Goal: Task Accomplishment & Management: Complete application form

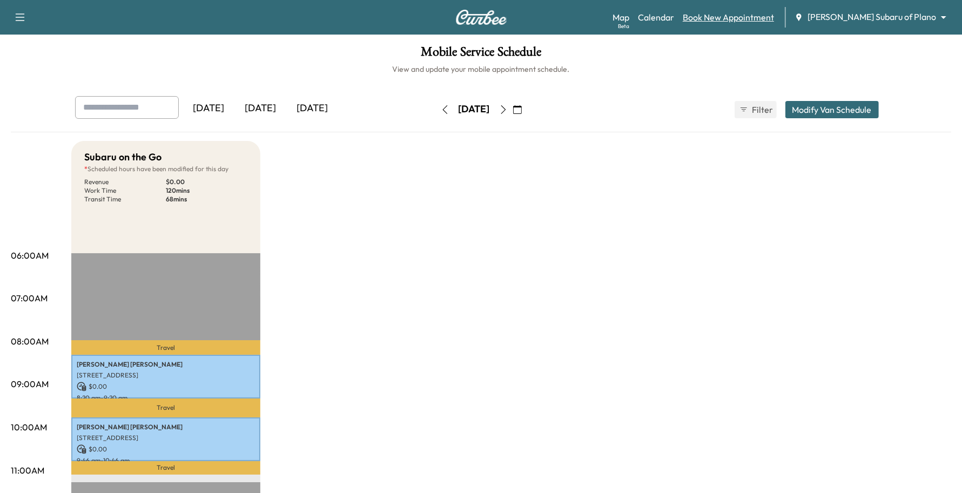
click at [774, 15] on link "Book New Appointment" at bounding box center [728, 17] width 91 height 13
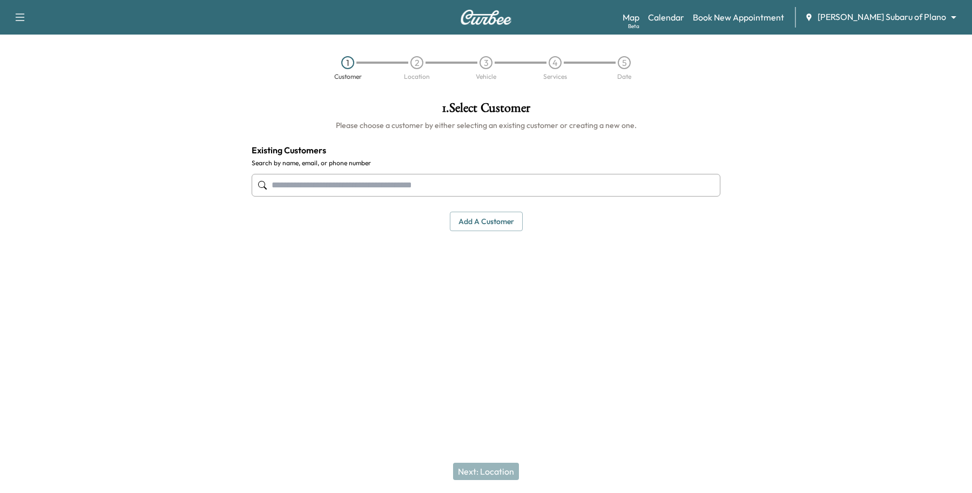
click at [316, 182] on input "text" at bounding box center [486, 185] width 469 height 23
paste input "**********"
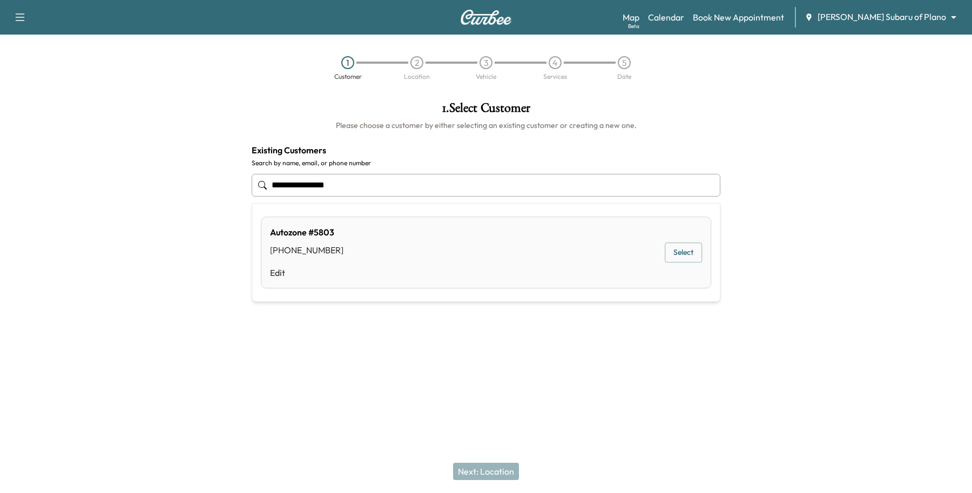
type input "**********"
drag, startPoint x: 364, startPoint y: 344, endPoint x: 365, endPoint y: 335, distance: 8.3
click at [365, 344] on div at bounding box center [486, 357] width 972 height 35
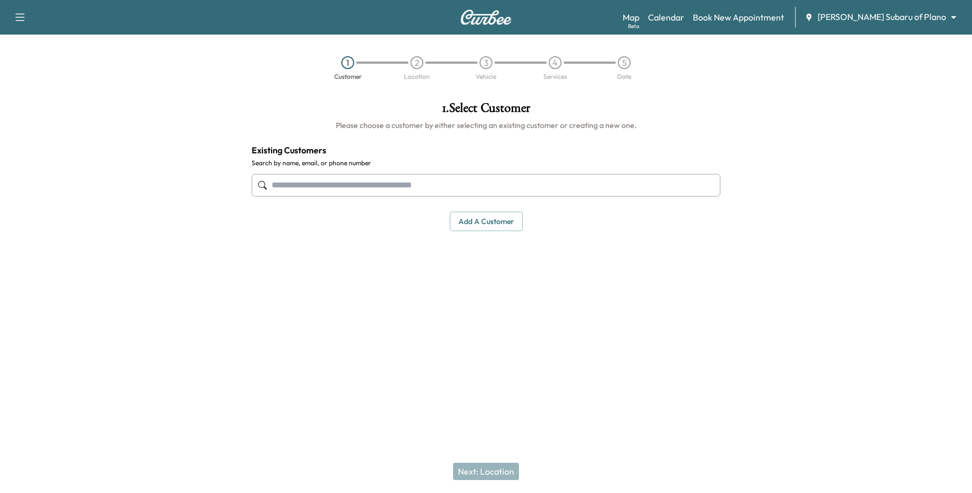
click at [490, 225] on button "Add a customer" at bounding box center [486, 222] width 73 height 20
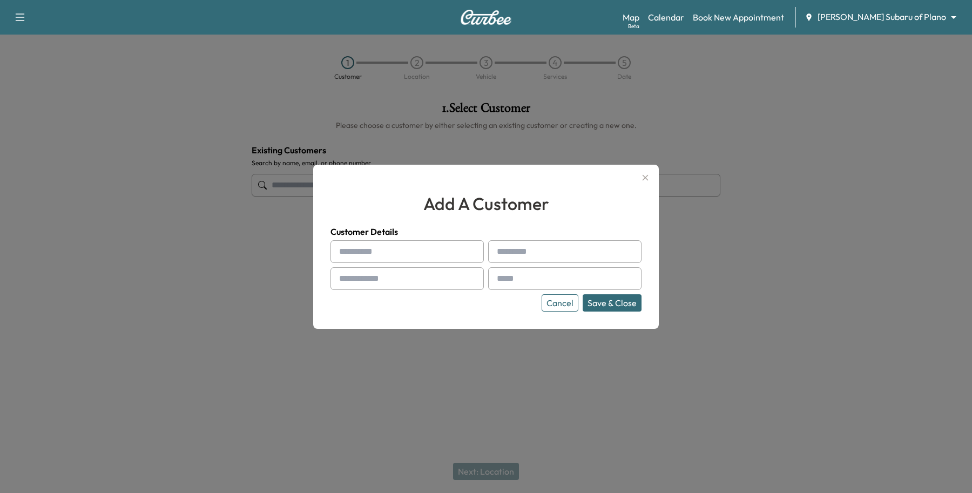
click at [374, 253] on input "text" at bounding box center [407, 251] width 153 height 23
type input "******"
type input "**"
paste input "**********"
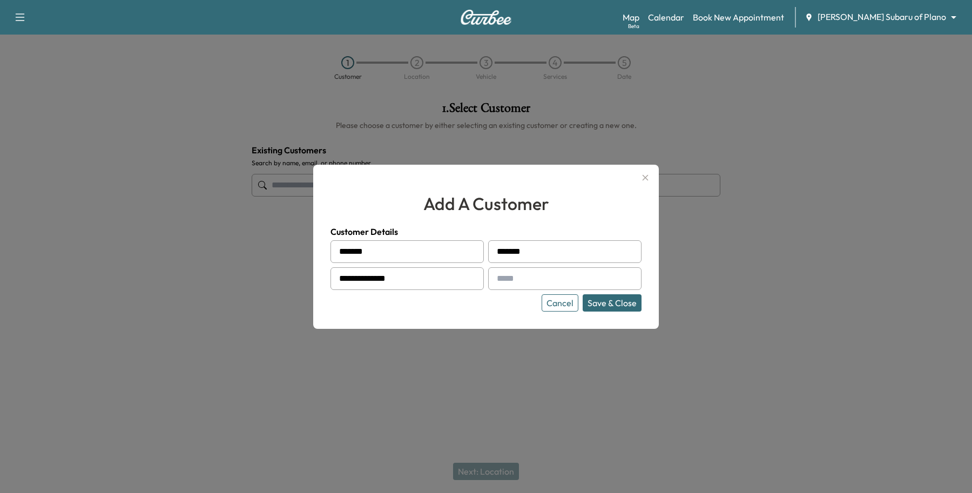
type input "**********"
click at [528, 285] on input "text" at bounding box center [564, 278] width 153 height 23
paste input "**********"
type input "**********"
click at [607, 301] on button "Save & Close" at bounding box center [612, 302] width 59 height 17
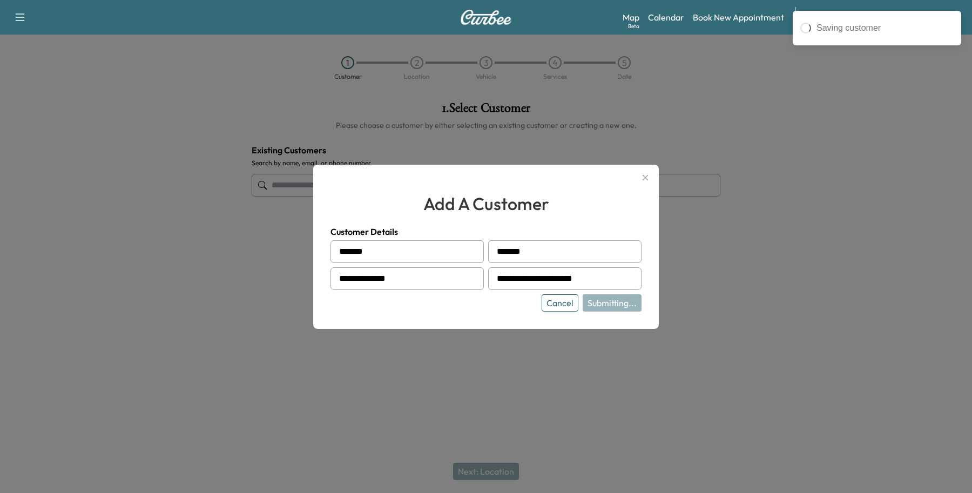
type input "**********"
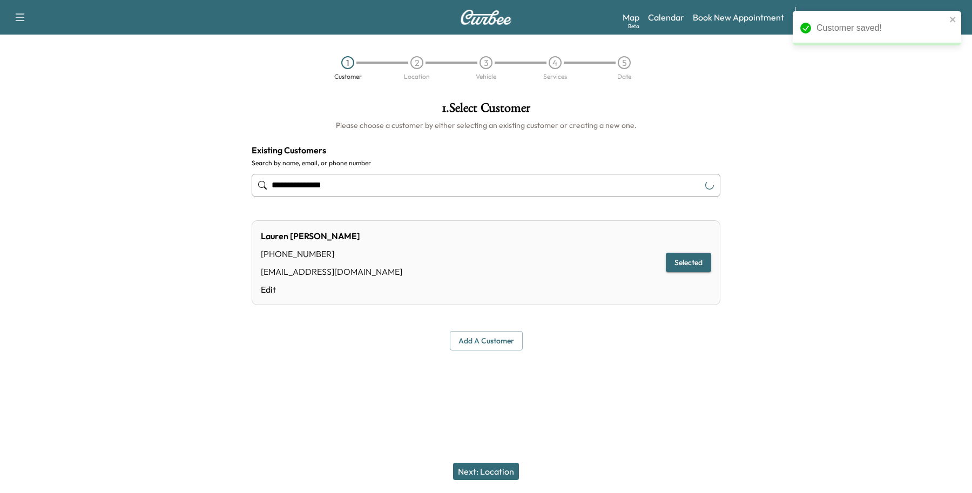
click at [501, 466] on button "Next: Location" at bounding box center [486, 471] width 66 height 17
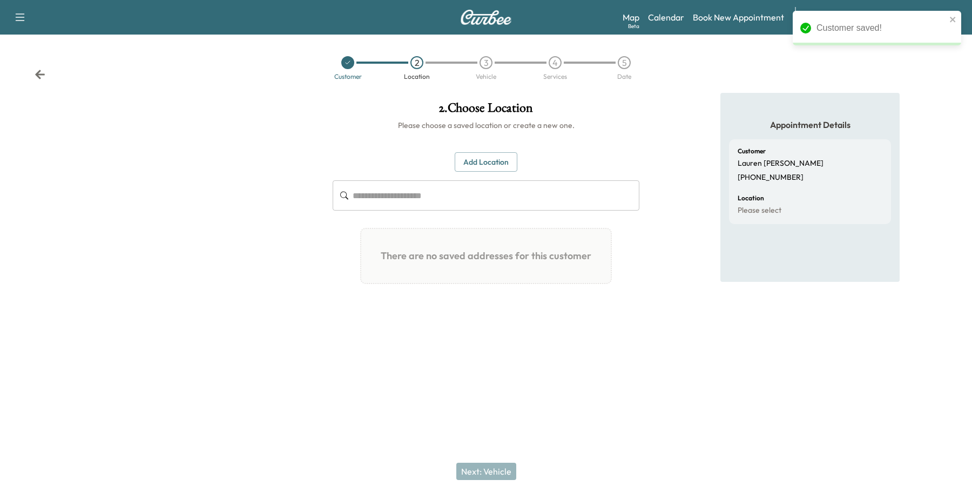
click at [504, 161] on button "Add Location" at bounding box center [486, 162] width 63 height 20
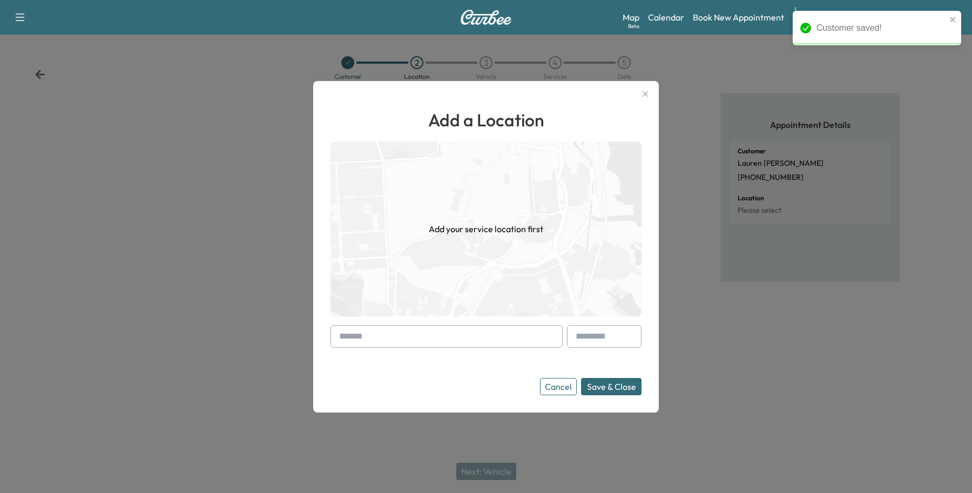
click at [358, 330] on input "text" at bounding box center [447, 336] width 232 height 23
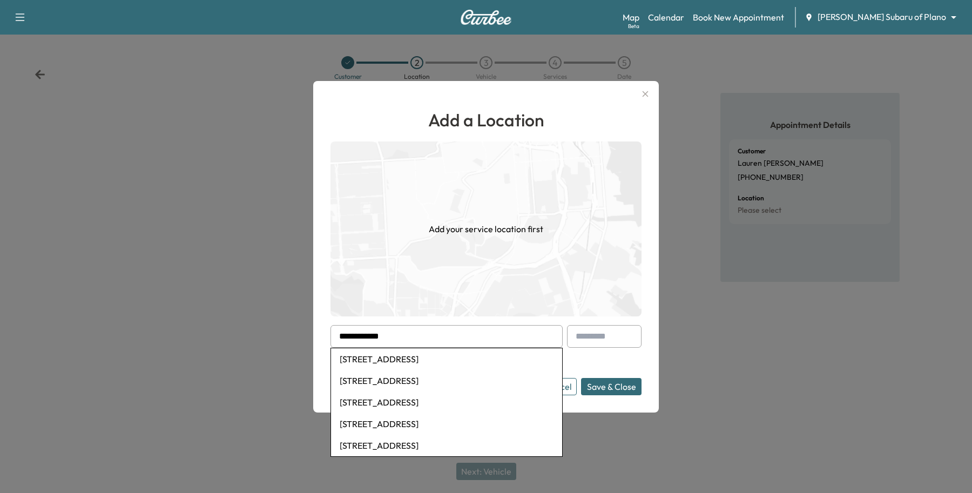
click at [407, 363] on li "[STREET_ADDRESS]" at bounding box center [446, 359] width 231 height 22
type input "**********"
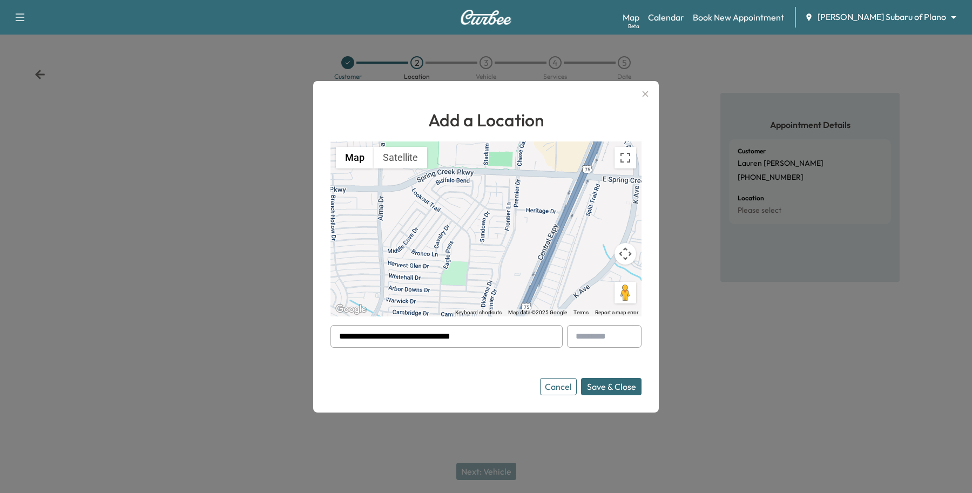
click at [614, 393] on button "Save & Close" at bounding box center [611, 386] width 61 height 17
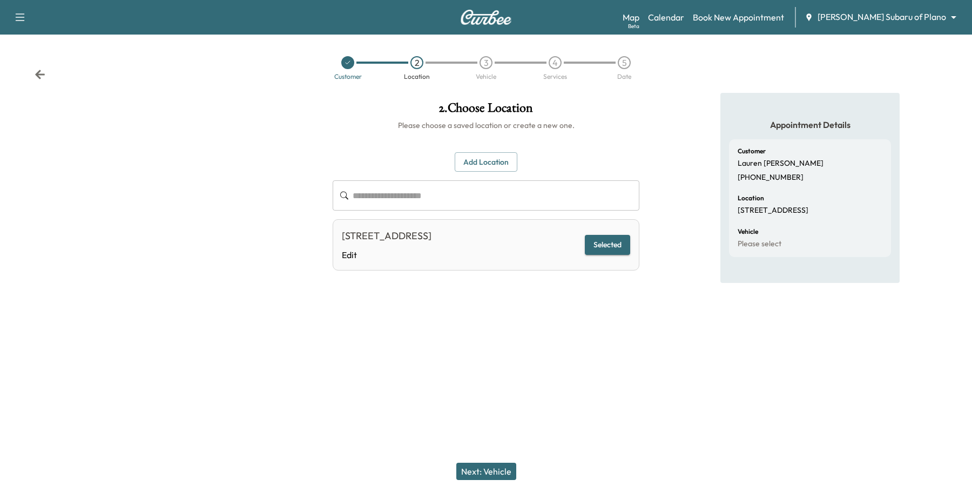
click at [494, 469] on button "Next: Vehicle" at bounding box center [486, 471] width 60 height 17
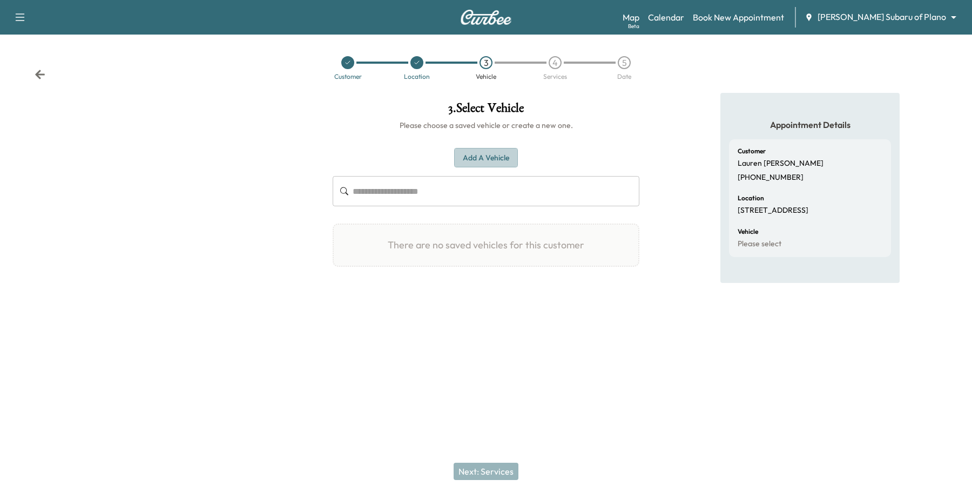
click at [494, 165] on button "Add a Vehicle" at bounding box center [486, 158] width 64 height 20
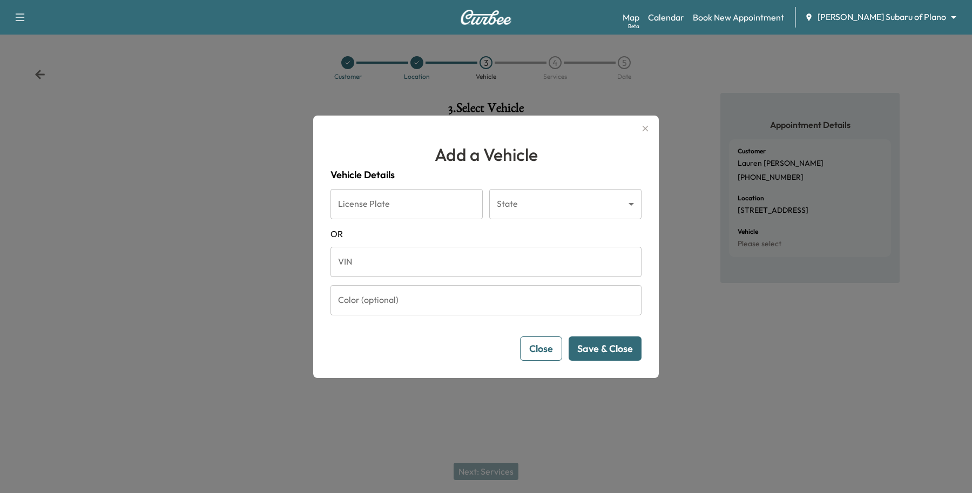
click at [387, 298] on input "Color (optional)" at bounding box center [486, 300] width 311 height 30
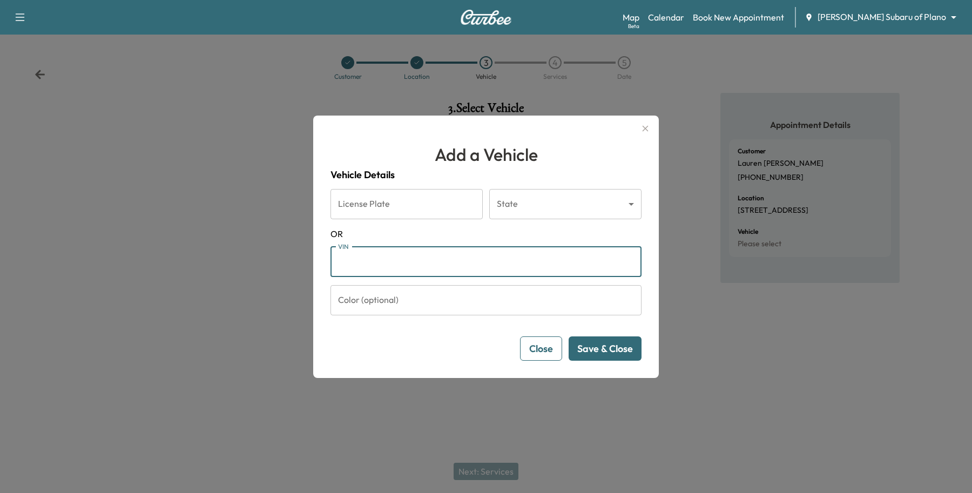
click at [395, 264] on input "VIN" at bounding box center [486, 262] width 311 height 30
paste input "**********"
type input "**********"
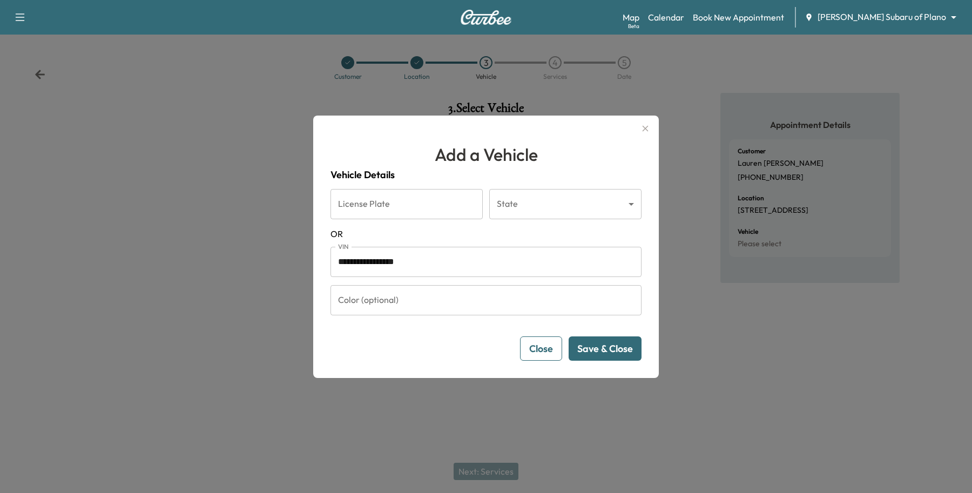
click at [606, 346] on button "Save & Close" at bounding box center [605, 349] width 73 height 24
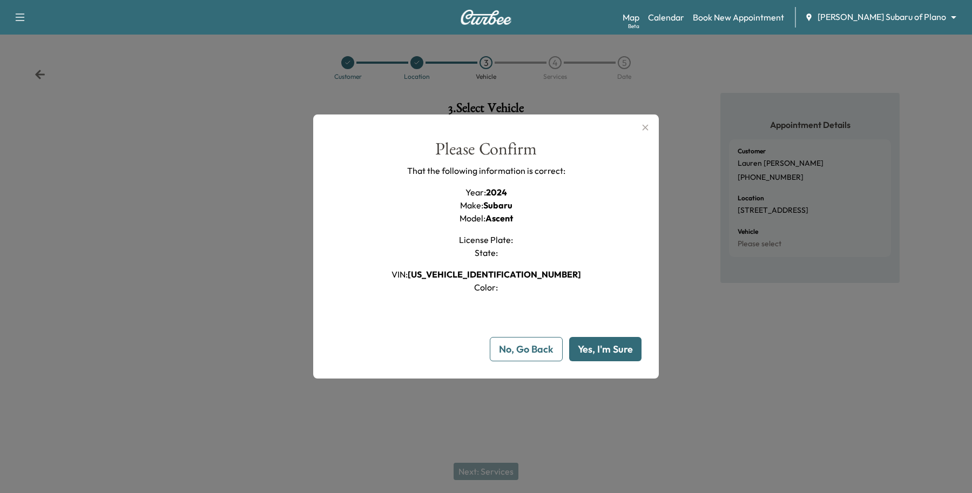
click at [603, 352] on button "Yes, I'm Sure" at bounding box center [605, 349] width 72 height 24
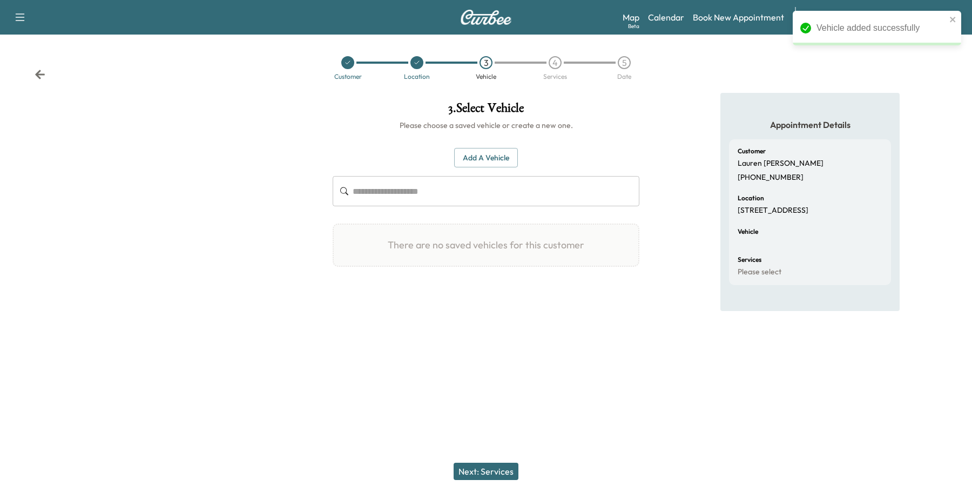
drag, startPoint x: 501, startPoint y: 473, endPoint x: 503, endPoint y: 468, distance: 6.0
click at [503, 470] on button "Next: Services" at bounding box center [486, 471] width 65 height 17
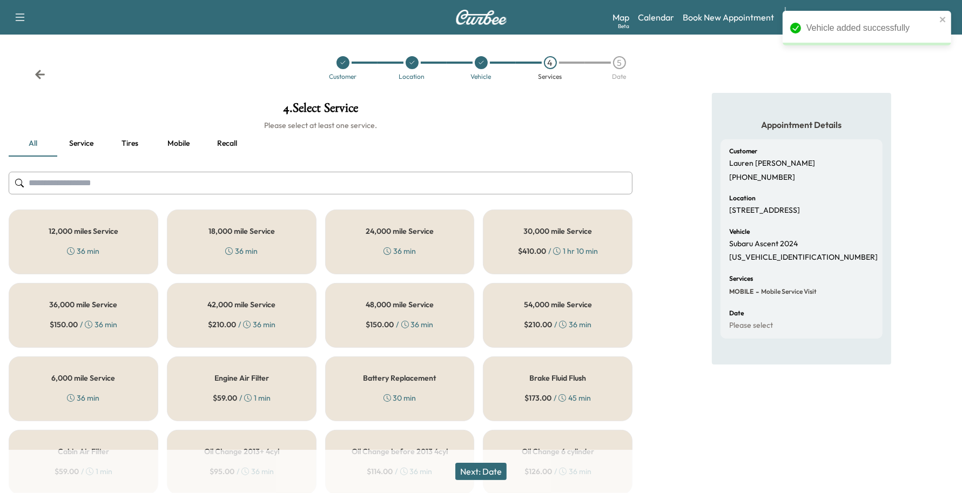
click at [293, 257] on div "18,000 mile Service 36 min" at bounding box center [242, 242] width 150 height 65
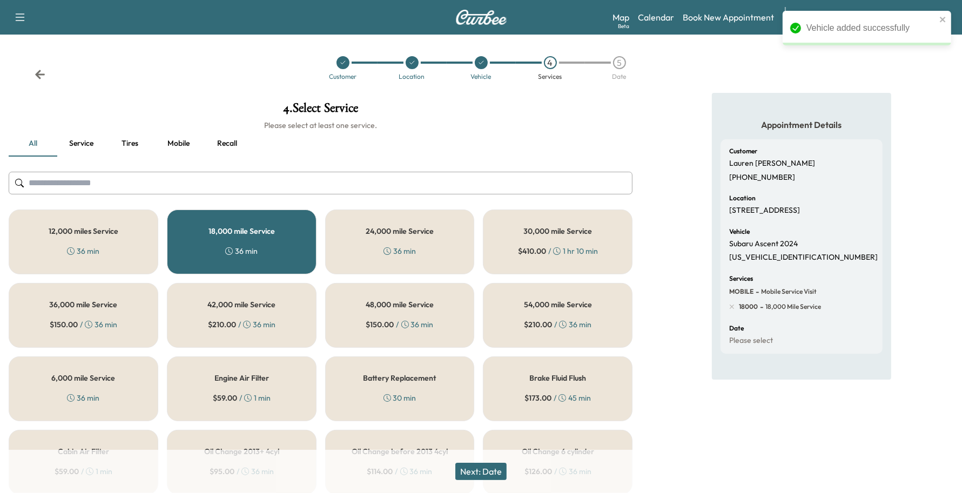
click at [471, 467] on button "Next: Date" at bounding box center [480, 471] width 51 height 17
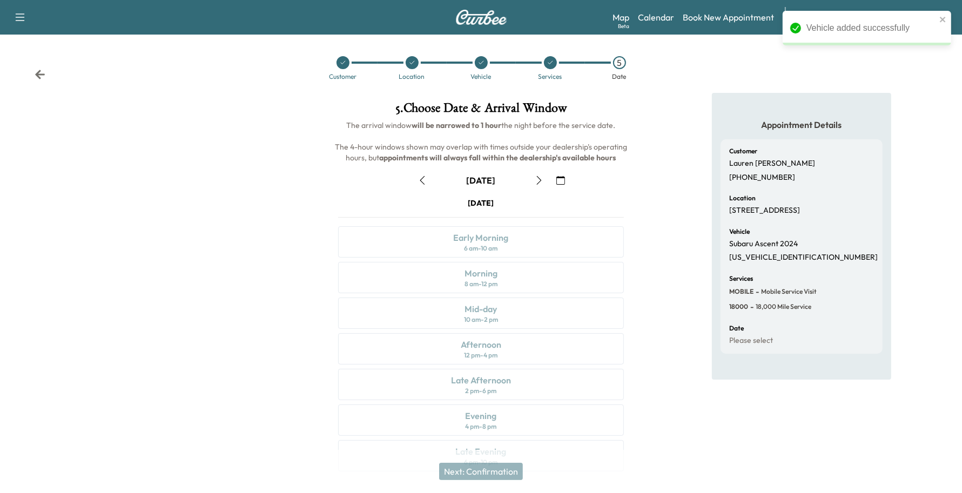
click at [562, 176] on icon "button" at bounding box center [560, 180] width 9 height 9
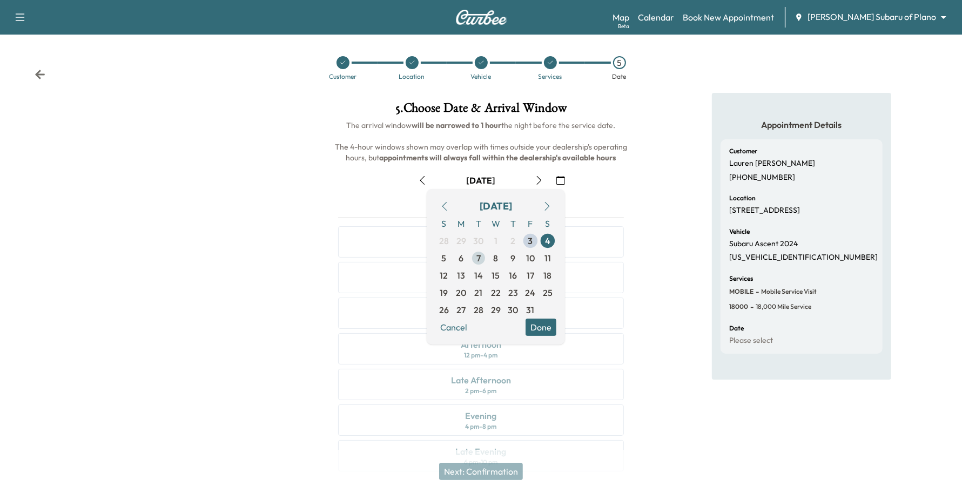
click at [481, 257] on span "7" at bounding box center [478, 258] width 17 height 17
click at [547, 326] on button "Done" at bounding box center [541, 327] width 31 height 17
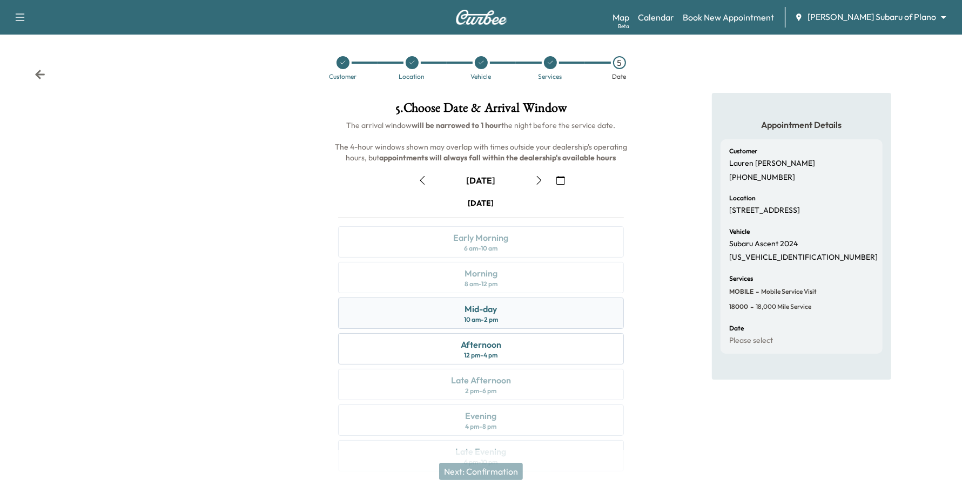
click at [522, 327] on div "Mid-day 10 am - 2 pm" at bounding box center [481, 313] width 286 height 31
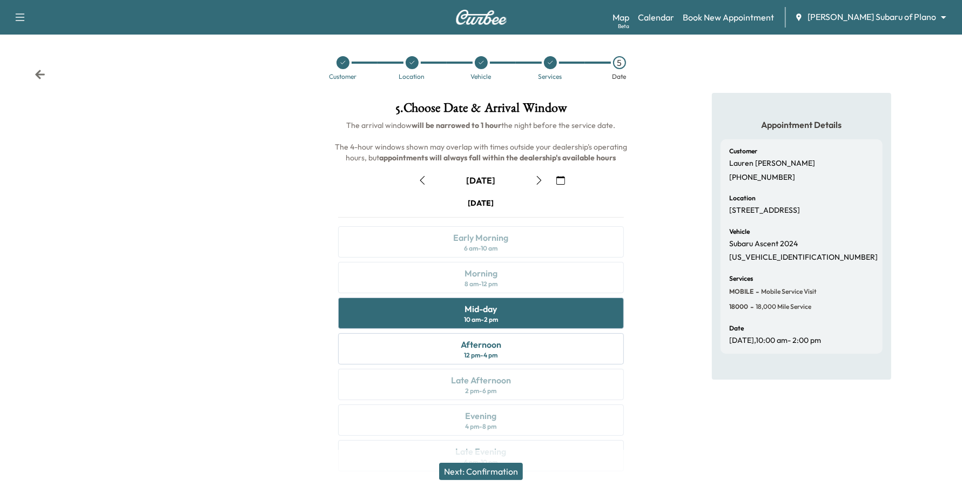
click at [494, 463] on button "Next: Confirmation" at bounding box center [481, 471] width 84 height 17
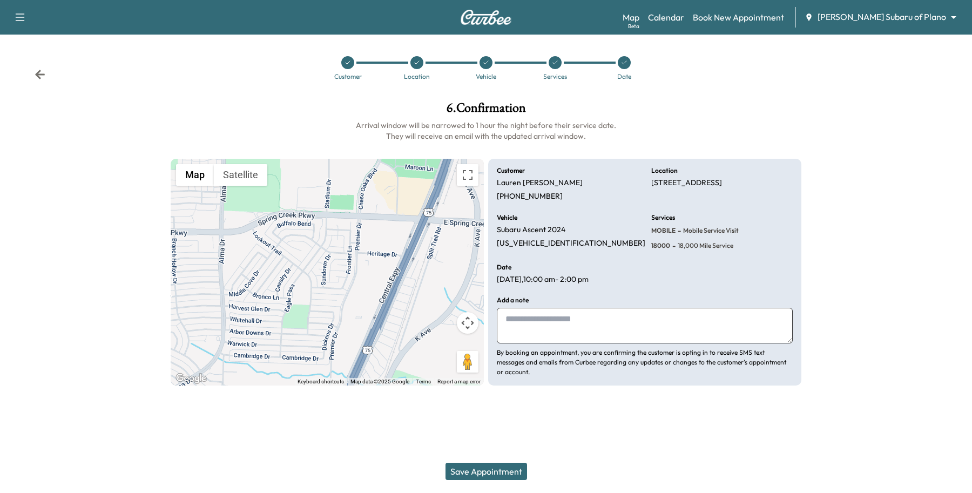
click at [494, 465] on button "Save Appointment" at bounding box center [487, 471] width 82 height 17
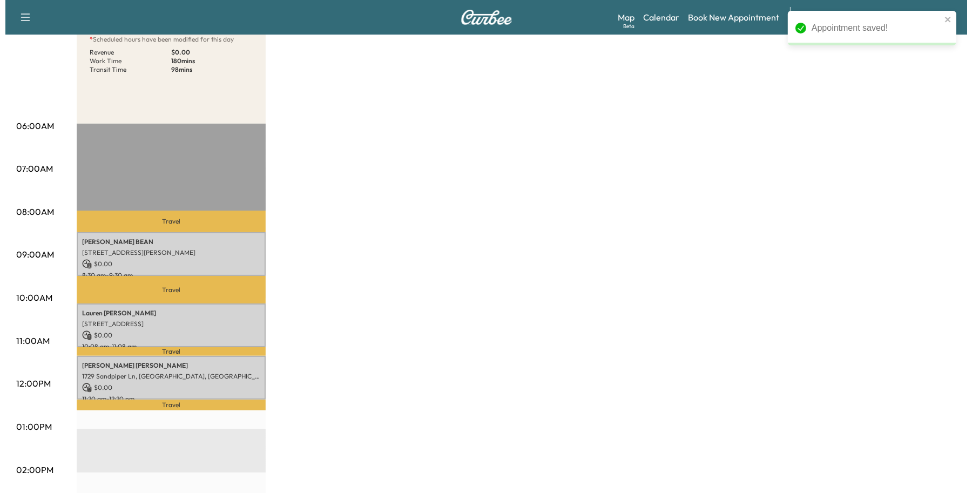
scroll to position [135, 0]
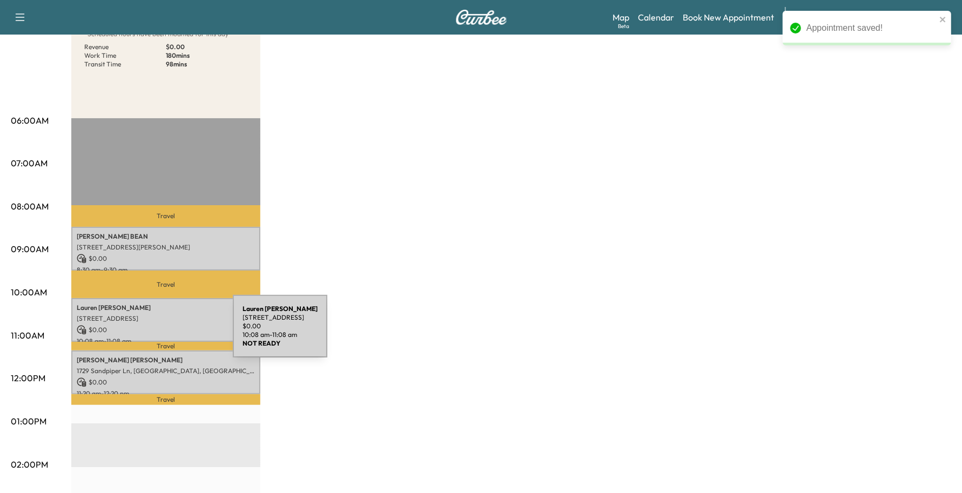
click at [152, 330] on p "$ 0.00" at bounding box center [166, 330] width 178 height 10
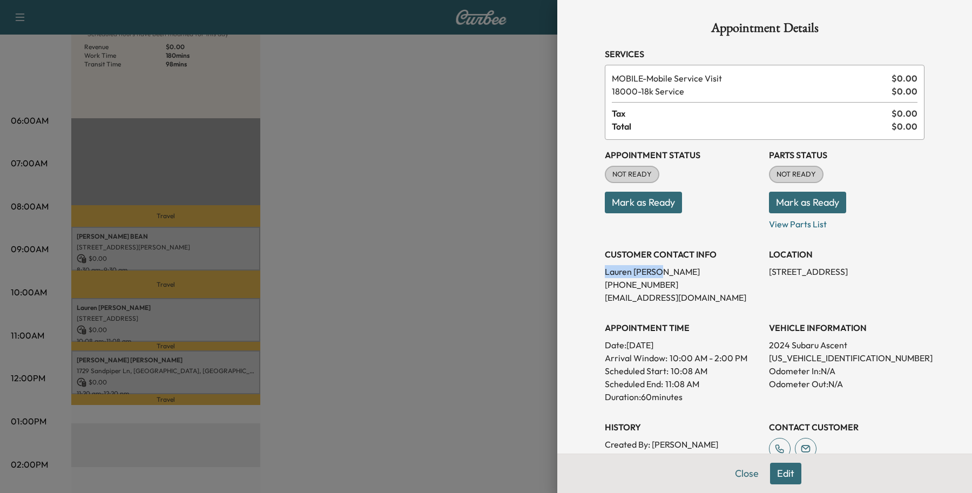
drag, startPoint x: 652, startPoint y: 270, endPoint x: 592, endPoint y: 271, distance: 60.0
click at [592, 271] on div "Appointment Details Services MOBILE - Mobile Service Visit $ 0.00 18000 - 18k S…" at bounding box center [765, 311] width 346 height 622
copy p "[PERSON_NAME]"
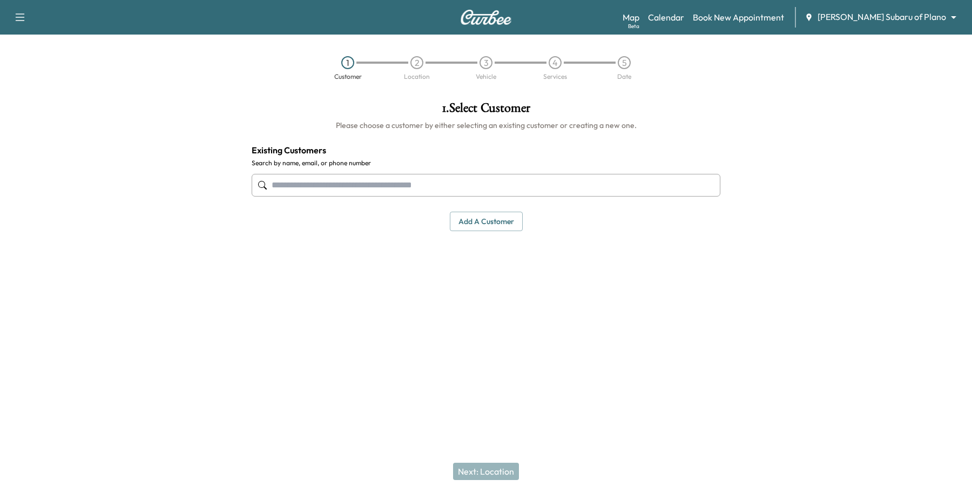
click at [343, 179] on input "text" at bounding box center [486, 185] width 469 height 23
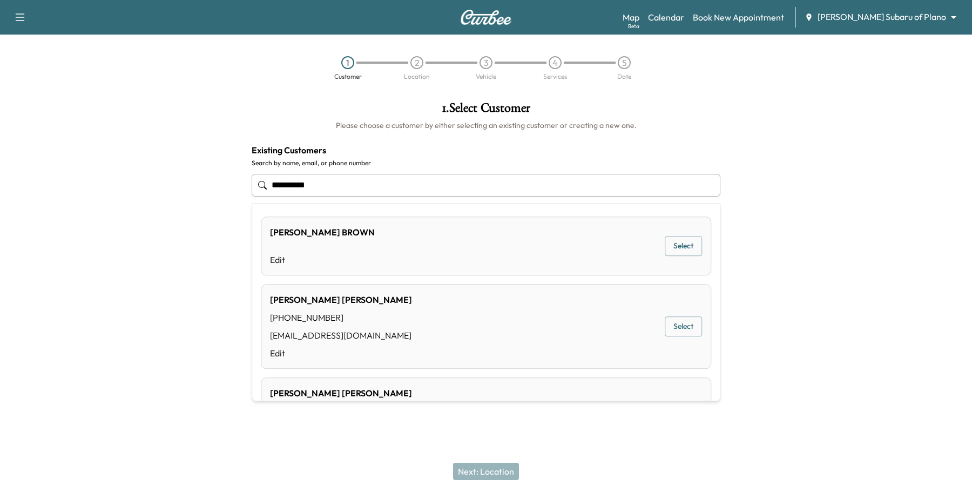
drag, startPoint x: 346, startPoint y: 183, endPoint x: 150, endPoint y: 176, distance: 196.7
click at [171, 168] on div "**********" at bounding box center [486, 216] width 972 height 247
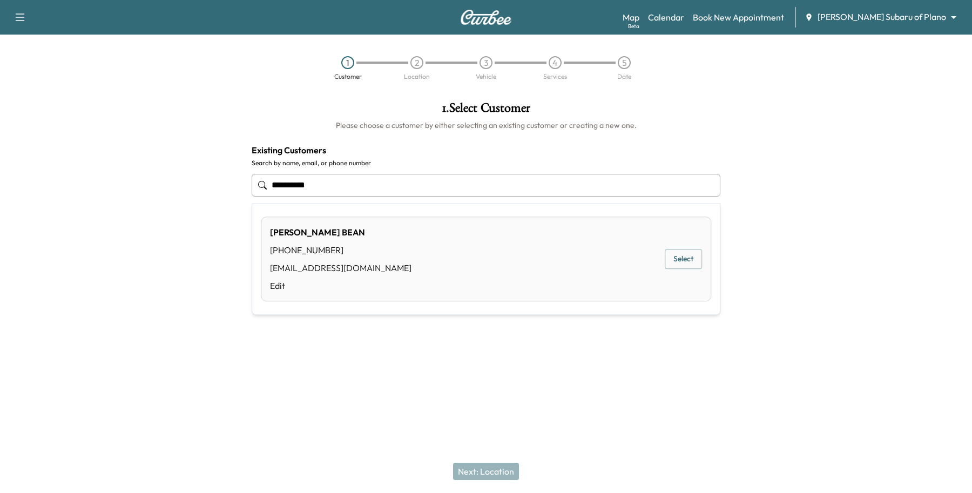
click at [674, 254] on button "Select" at bounding box center [683, 260] width 37 height 20
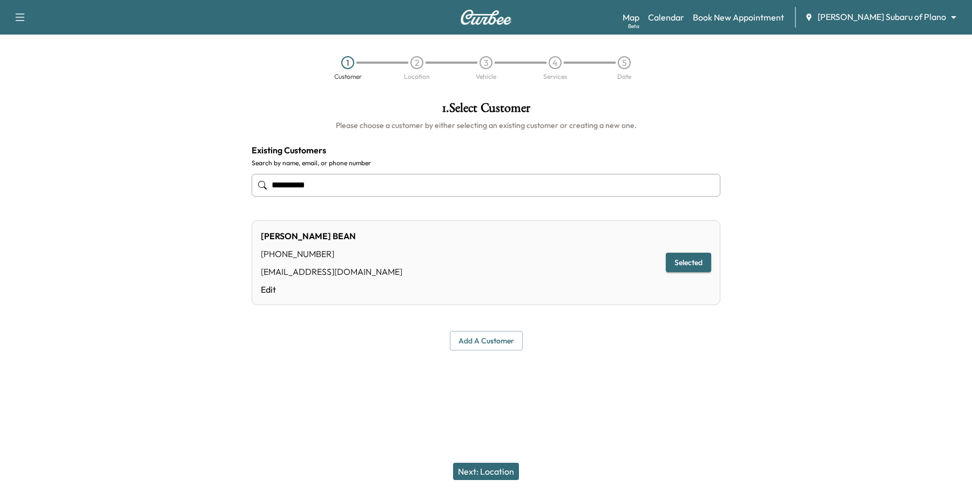
type input "**********"
click at [506, 465] on button "Next: Location" at bounding box center [486, 471] width 66 height 17
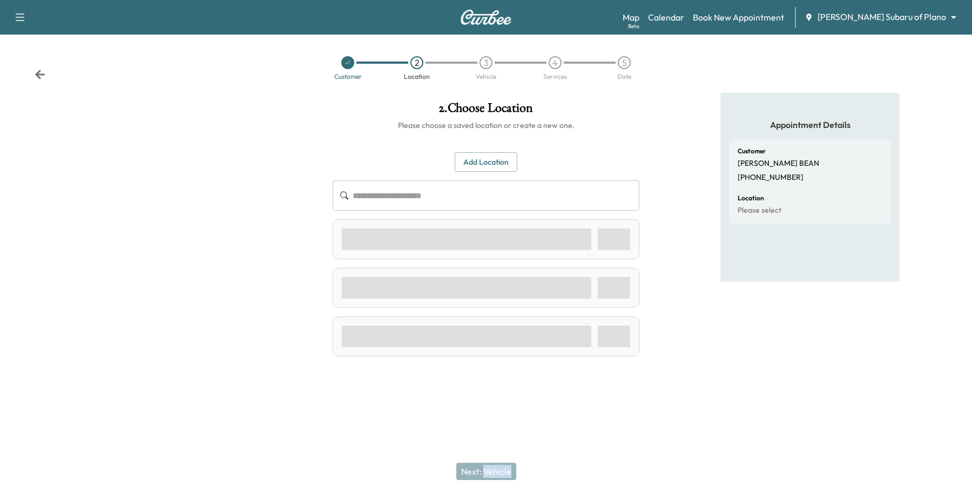
click at [506, 465] on div "Next: Vehicle" at bounding box center [486, 471] width 972 height 43
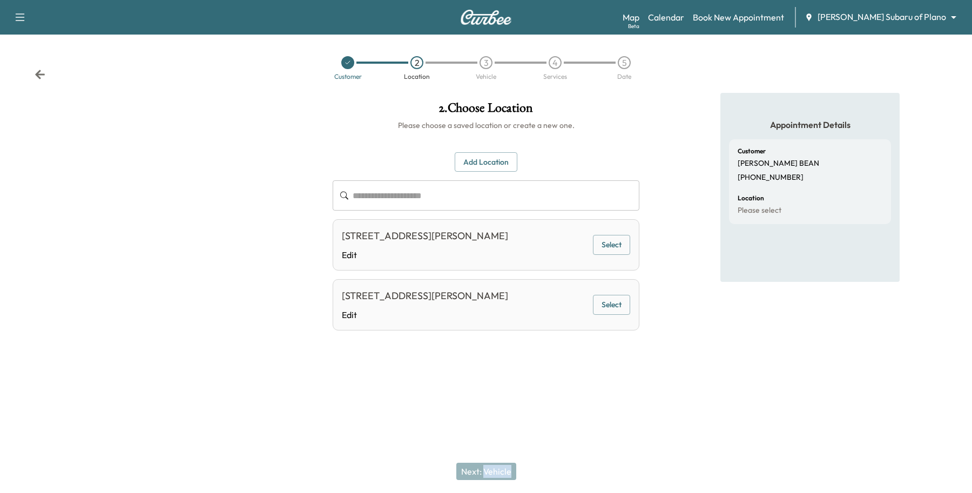
click at [615, 249] on button "Select" at bounding box center [611, 245] width 37 height 20
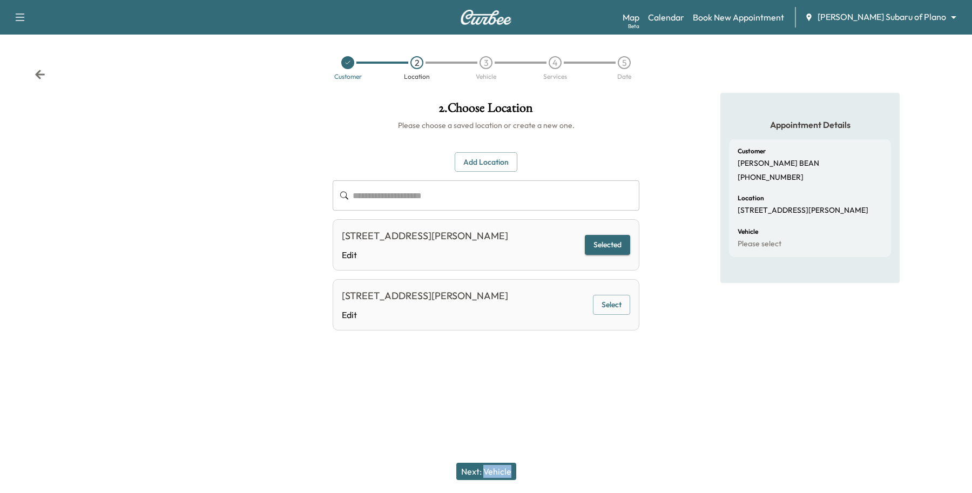
click at [496, 471] on button "Next: Vehicle" at bounding box center [486, 471] width 60 height 17
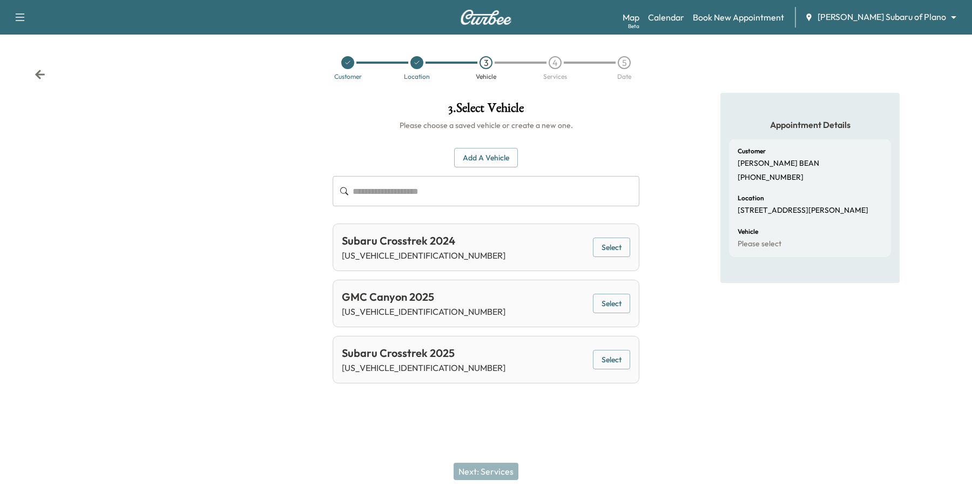
click at [593, 244] on button "Select" at bounding box center [611, 248] width 37 height 20
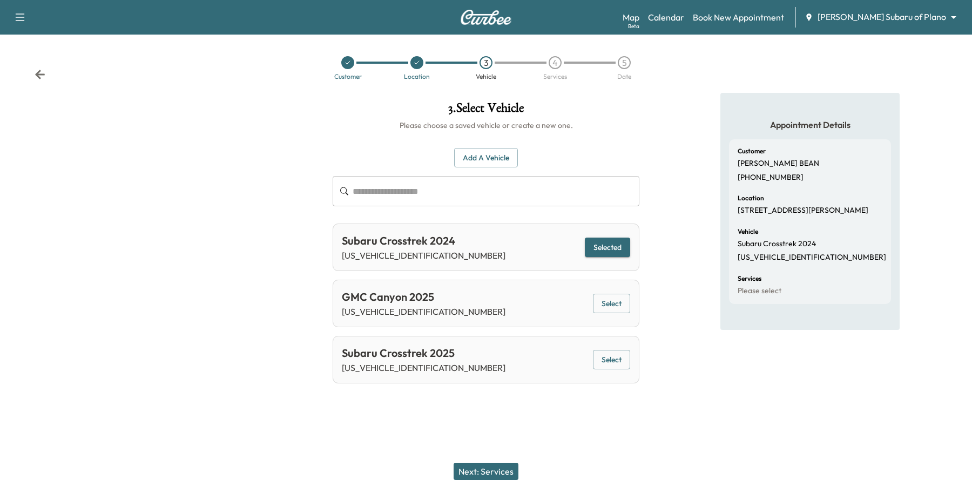
click at [452, 364] on p "JF2GUHDC4S8222164" at bounding box center [424, 367] width 164 height 13
click at [609, 361] on button "Select" at bounding box center [611, 360] width 37 height 20
click at [496, 471] on button "Next: Services" at bounding box center [486, 471] width 65 height 17
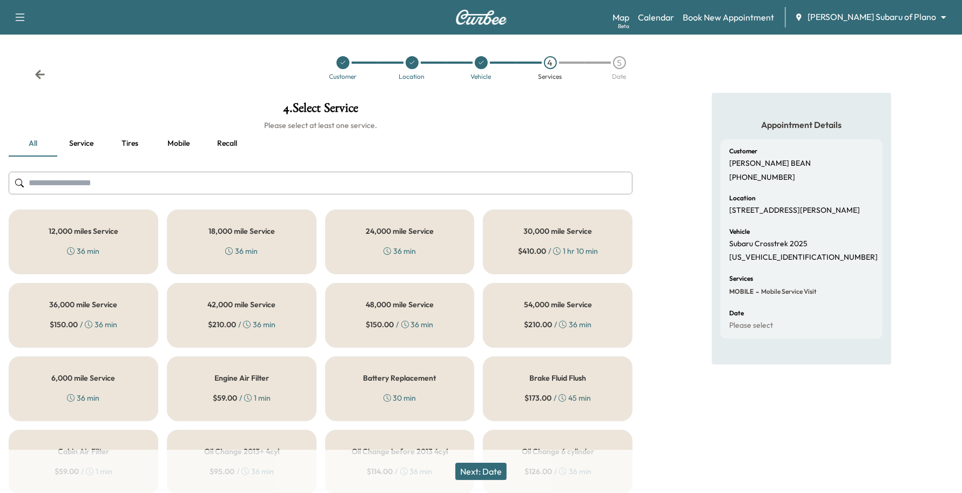
click at [93, 387] on div "6,000 mile Service 36 min" at bounding box center [84, 389] width 150 height 65
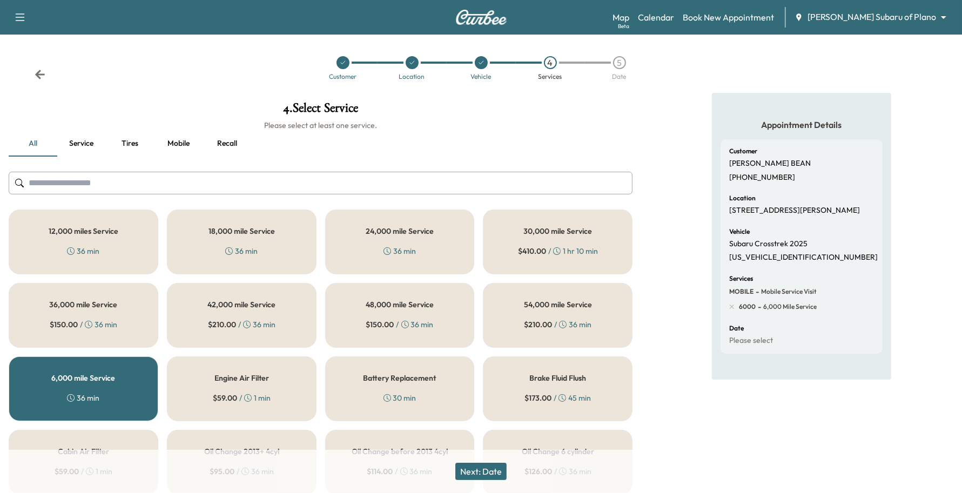
click at [482, 472] on button "Next: Date" at bounding box center [480, 471] width 51 height 17
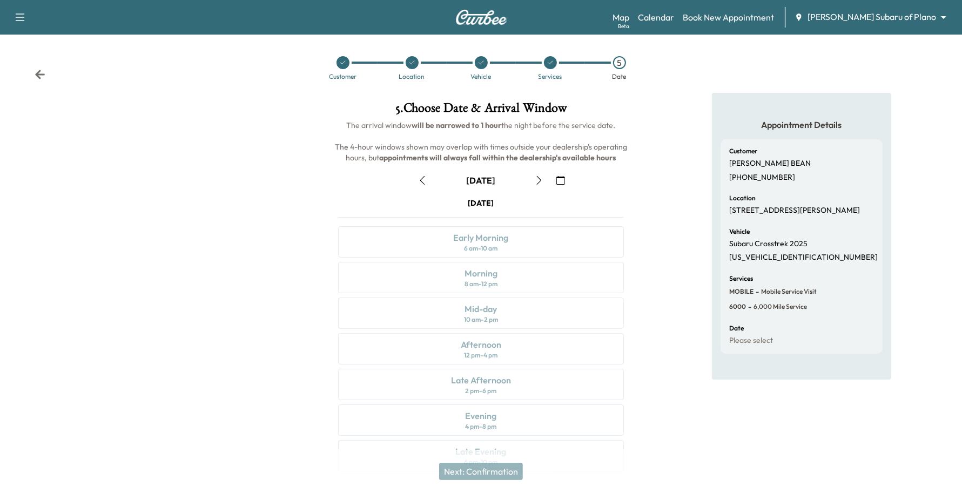
click at [561, 177] on icon "button" at bounding box center [560, 180] width 9 height 9
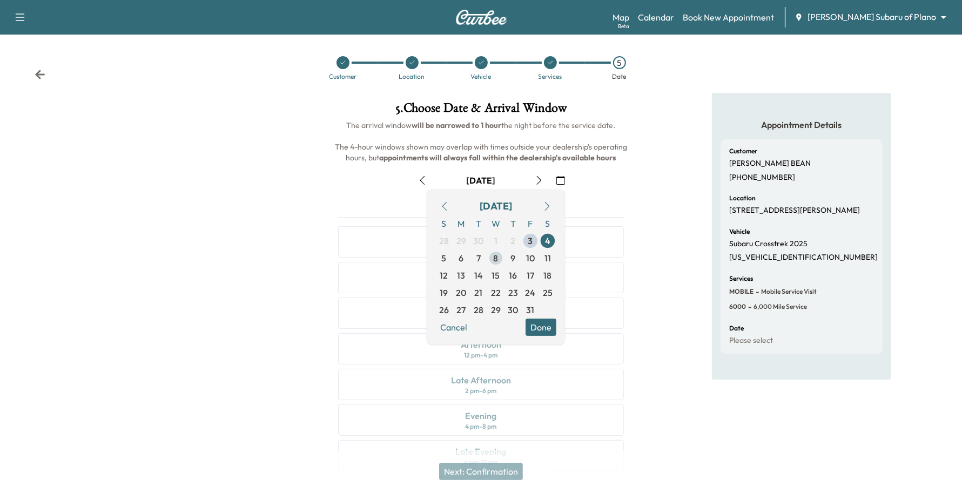
click at [493, 257] on span "8" at bounding box center [495, 258] width 17 height 17
click at [551, 326] on button "Done" at bounding box center [541, 327] width 31 height 17
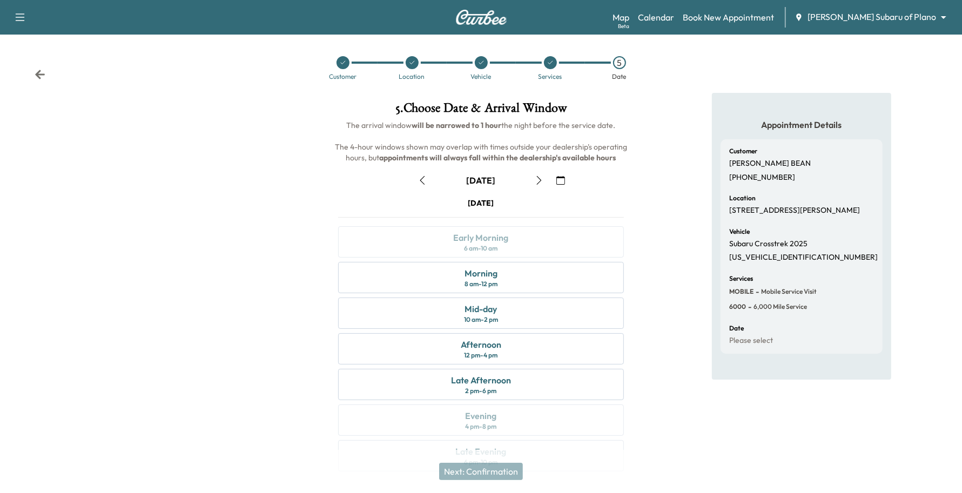
click at [419, 173] on button "button" at bounding box center [422, 180] width 18 height 17
click at [420, 173] on button "button" at bounding box center [422, 180] width 18 height 17
click at [536, 174] on button "button" at bounding box center [539, 180] width 18 height 17
click at [449, 285] on div "Morning 8 am - 12 pm" at bounding box center [481, 277] width 286 height 31
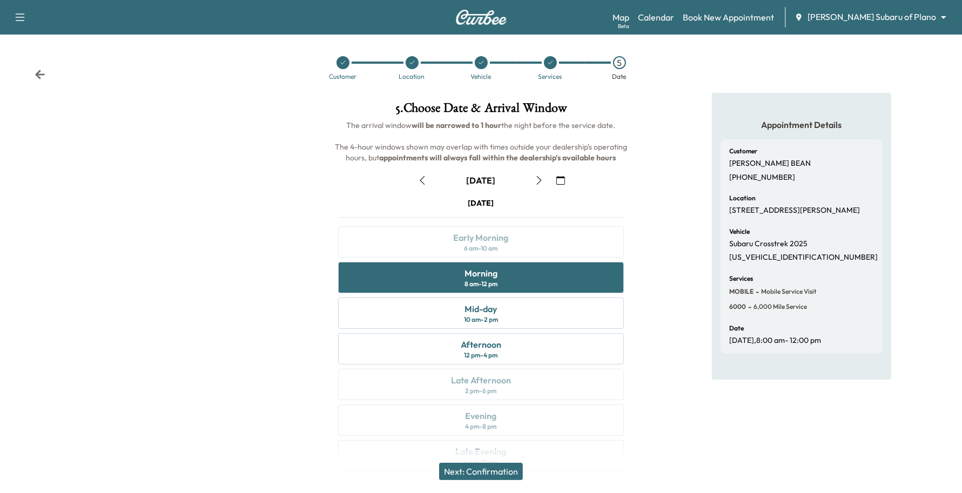
click at [480, 471] on button "Next: Confirmation" at bounding box center [481, 471] width 84 height 17
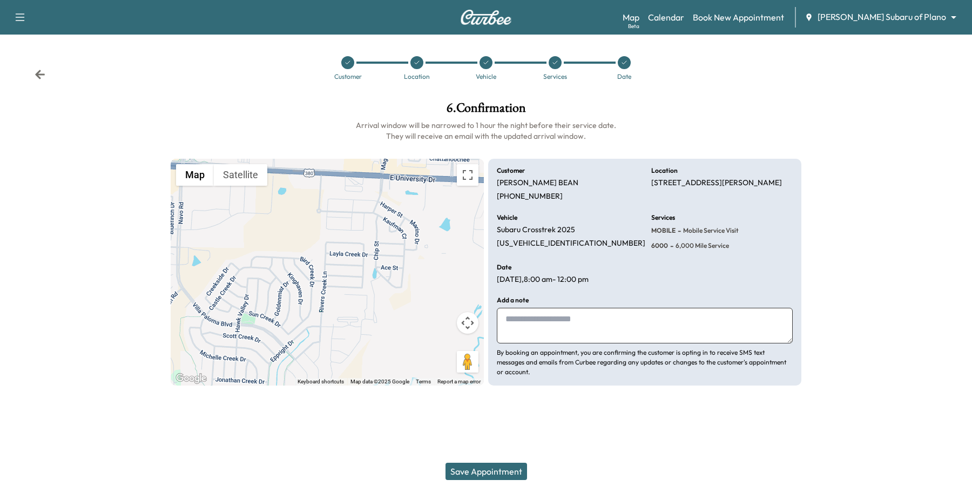
click at [481, 472] on button "Save Appointment" at bounding box center [487, 471] width 82 height 17
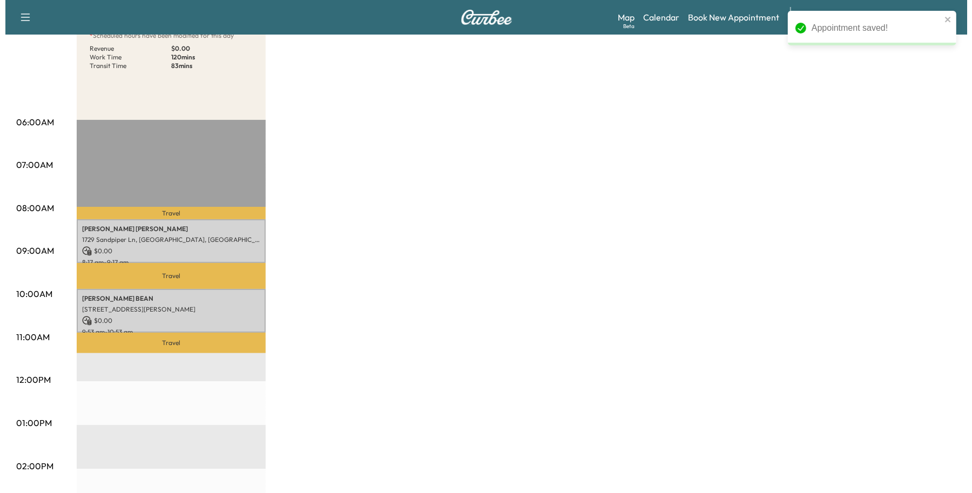
scroll to position [135, 0]
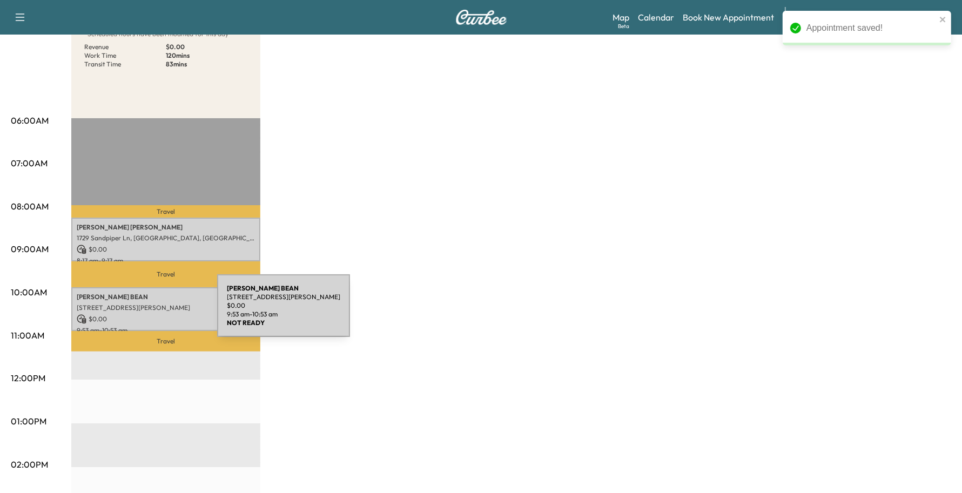
click at [136, 314] on p "$ 0.00" at bounding box center [166, 319] width 178 height 10
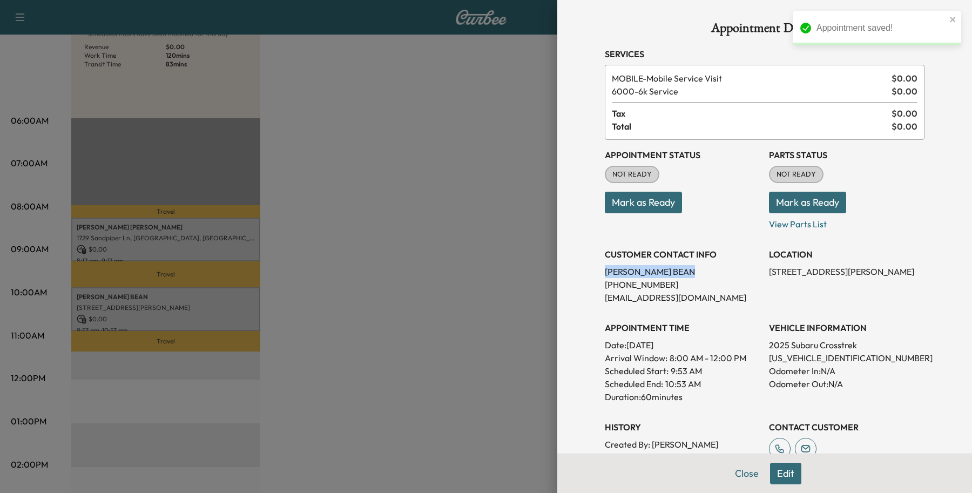
drag, startPoint x: 647, startPoint y: 269, endPoint x: 587, endPoint y: 275, distance: 59.8
click at [592, 275] on div "Appointment Details Services MOBILE - Mobile Service Visit $ 0.00 6000 - 6k Ser…" at bounding box center [765, 311] width 346 height 622
copy p "David BEAN"
drag, startPoint x: 655, startPoint y: 278, endPoint x: 663, endPoint y: 284, distance: 9.6
click at [663, 285] on div "CUSTOMER CONTACT INFO David BEAN (214) 418-4502 shelbygt788@gmail.com" at bounding box center [683, 271] width 156 height 65
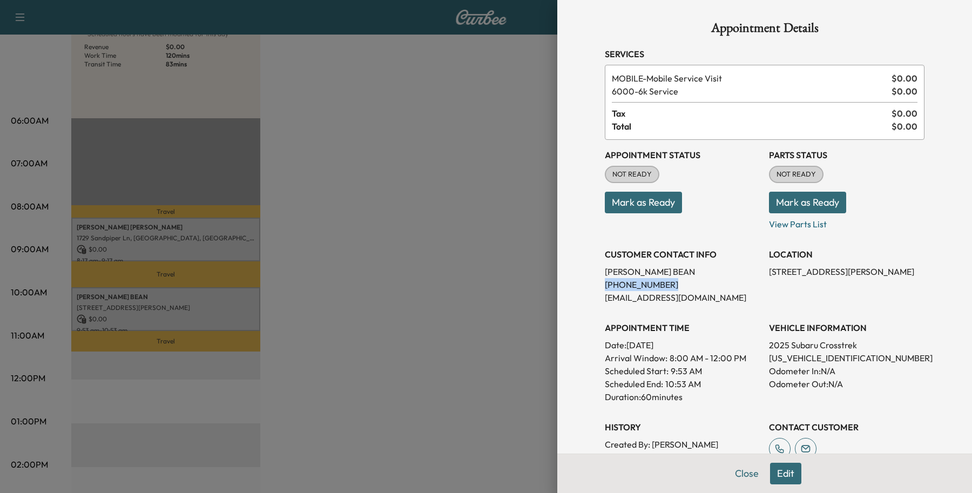
copy div "(214) 418-4502"
